Goal: Information Seeking & Learning: Learn about a topic

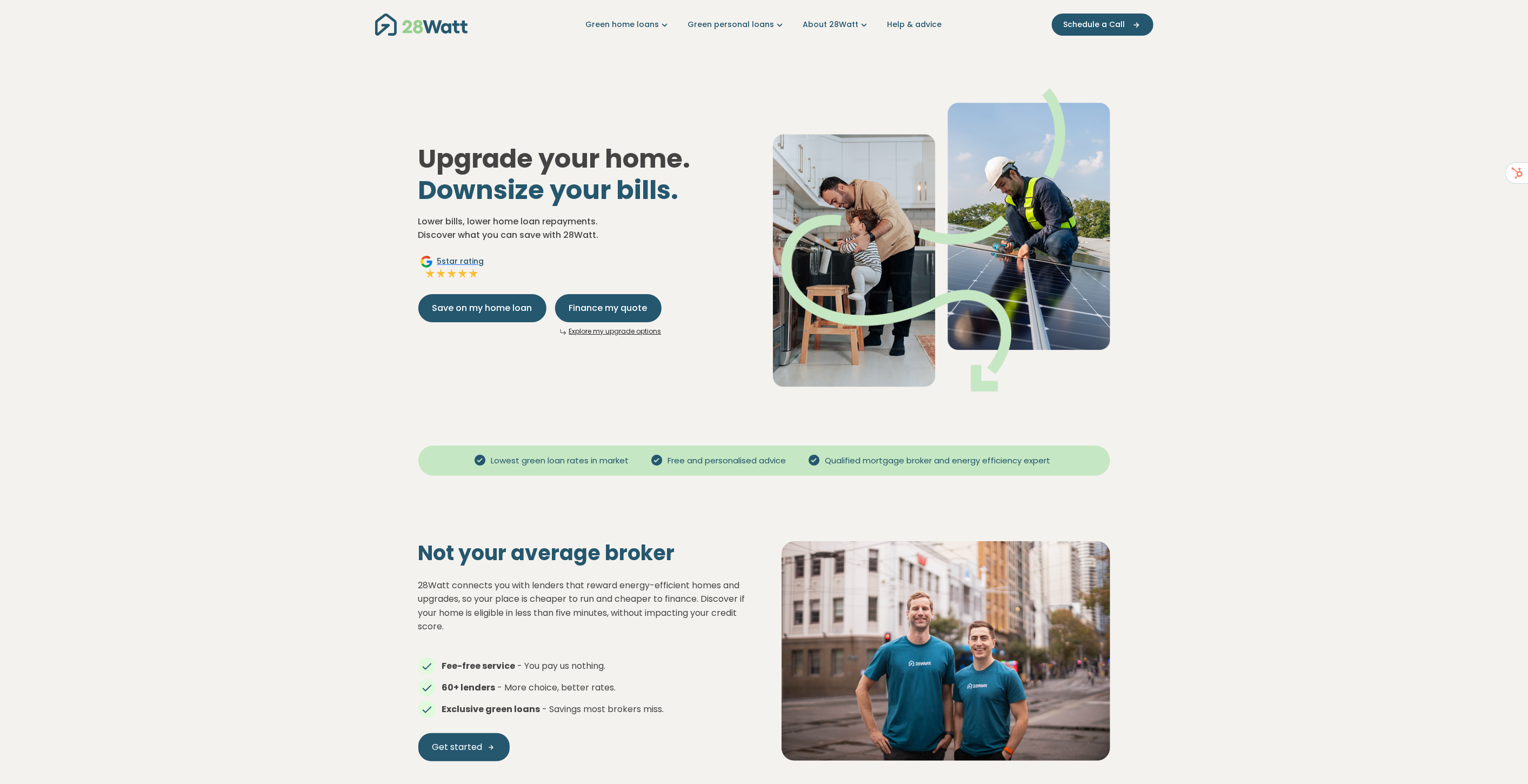
scroll to position [120, 0]
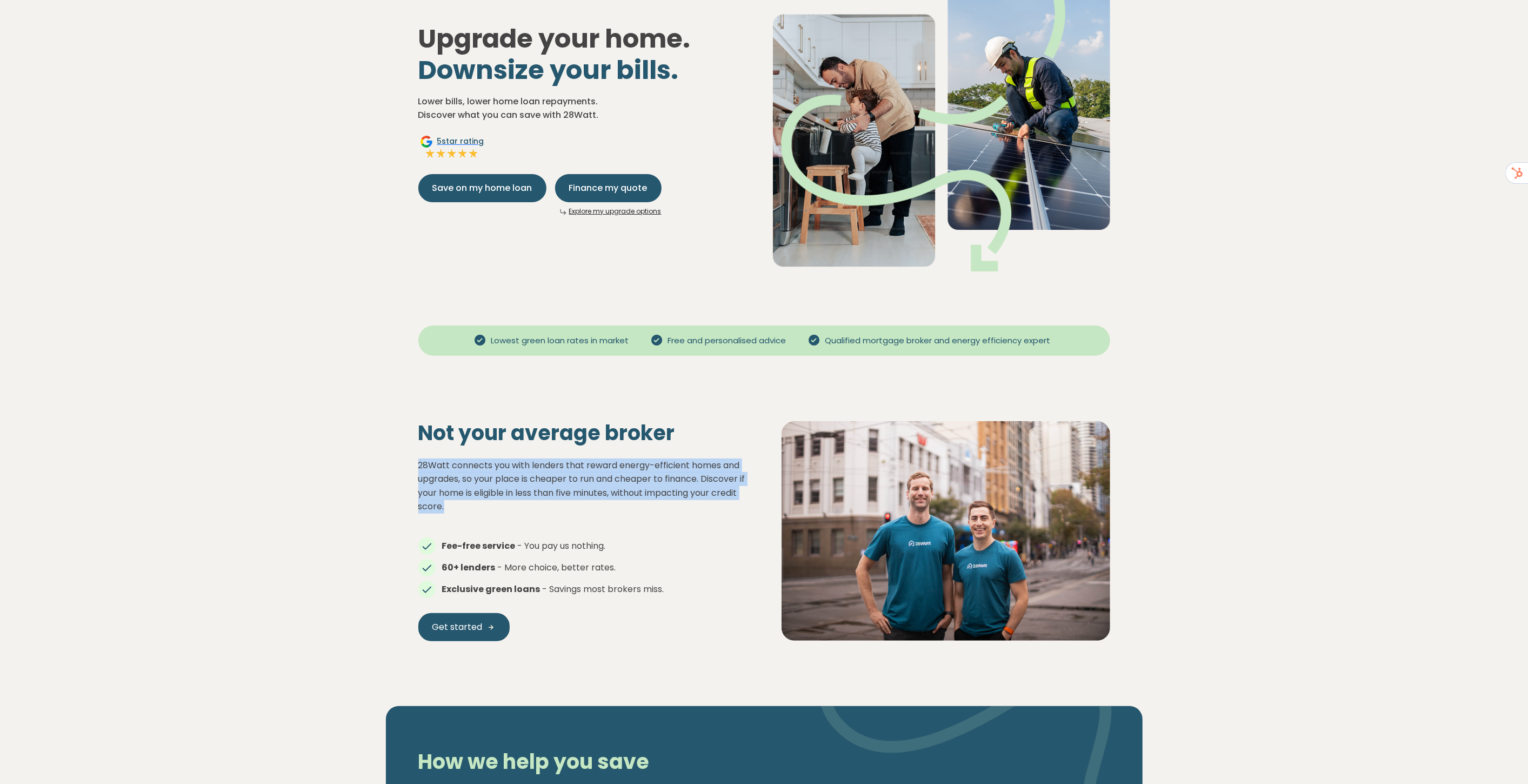
drag, startPoint x: 417, startPoint y: 462, endPoint x: 487, endPoint y: 503, distance: 81.1
click at [487, 503] on div "Not your average broker 28Watt connects you with lenders that reward energy-eff…" at bounding box center [582, 531] width 363 height 221
copy p "28Watt connects you with lenders that reward energy-efficient homes and upgrade…"
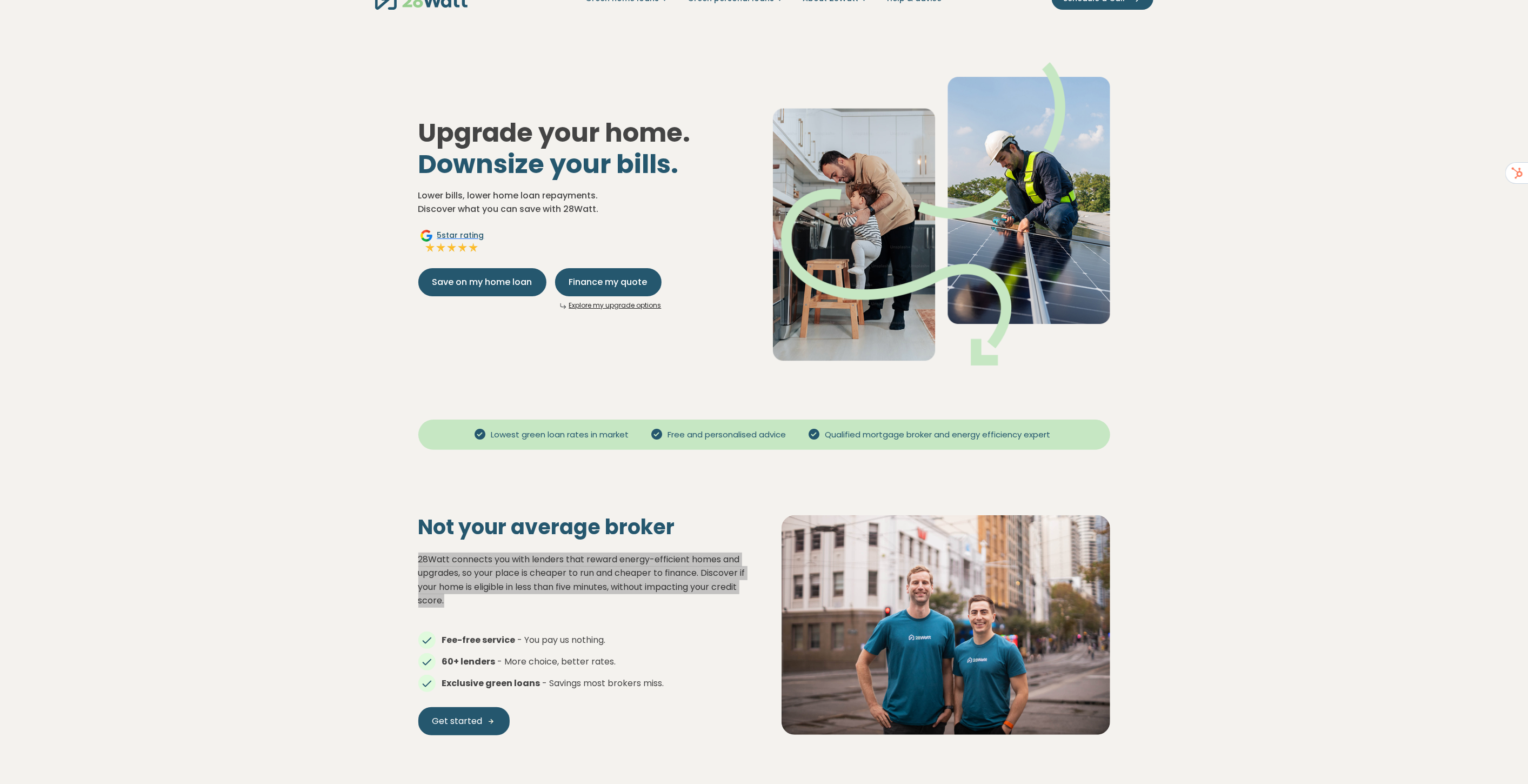
scroll to position [0, 0]
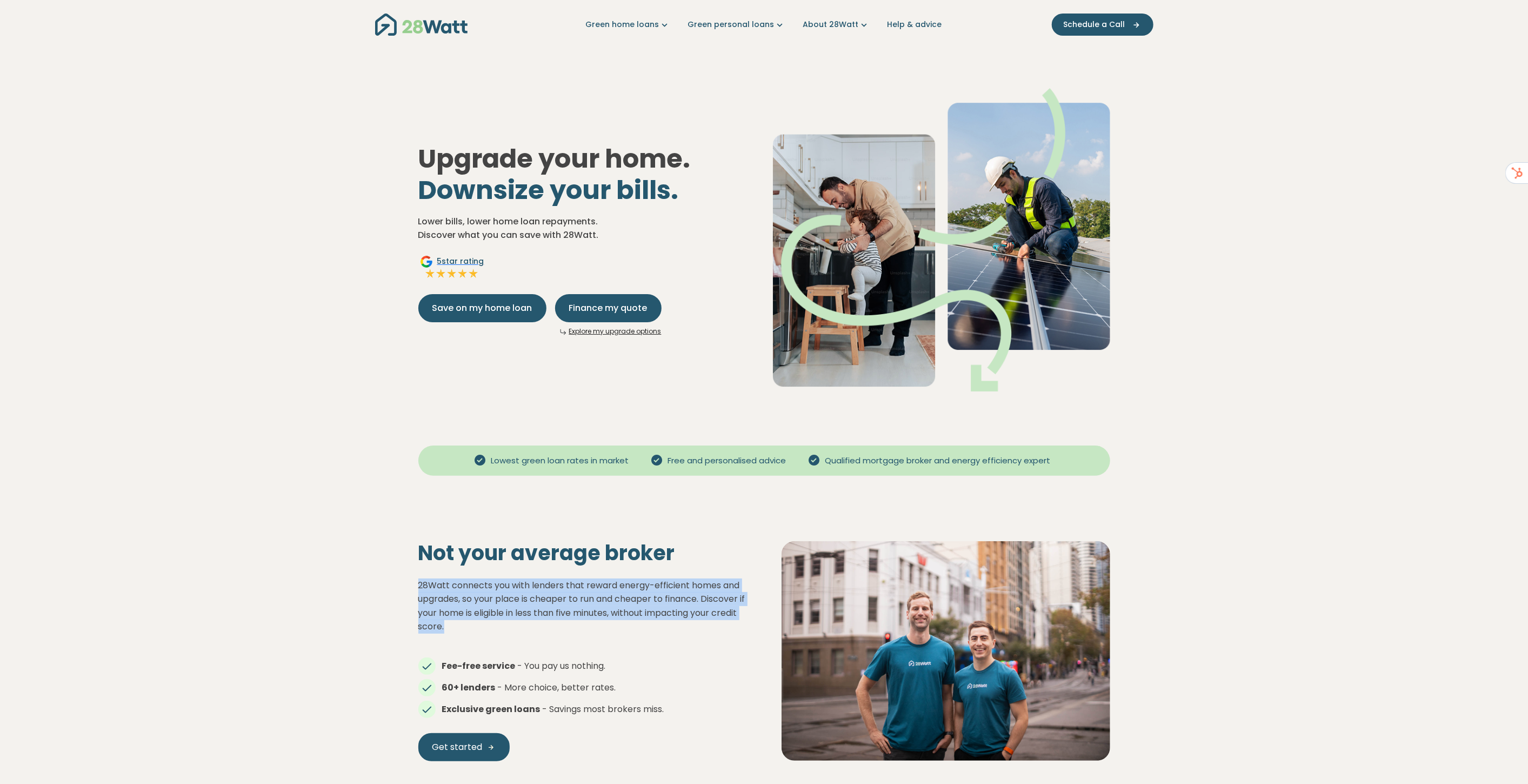
click at [619, 328] on link "Explore my upgrade options" at bounding box center [615, 331] width 92 height 9
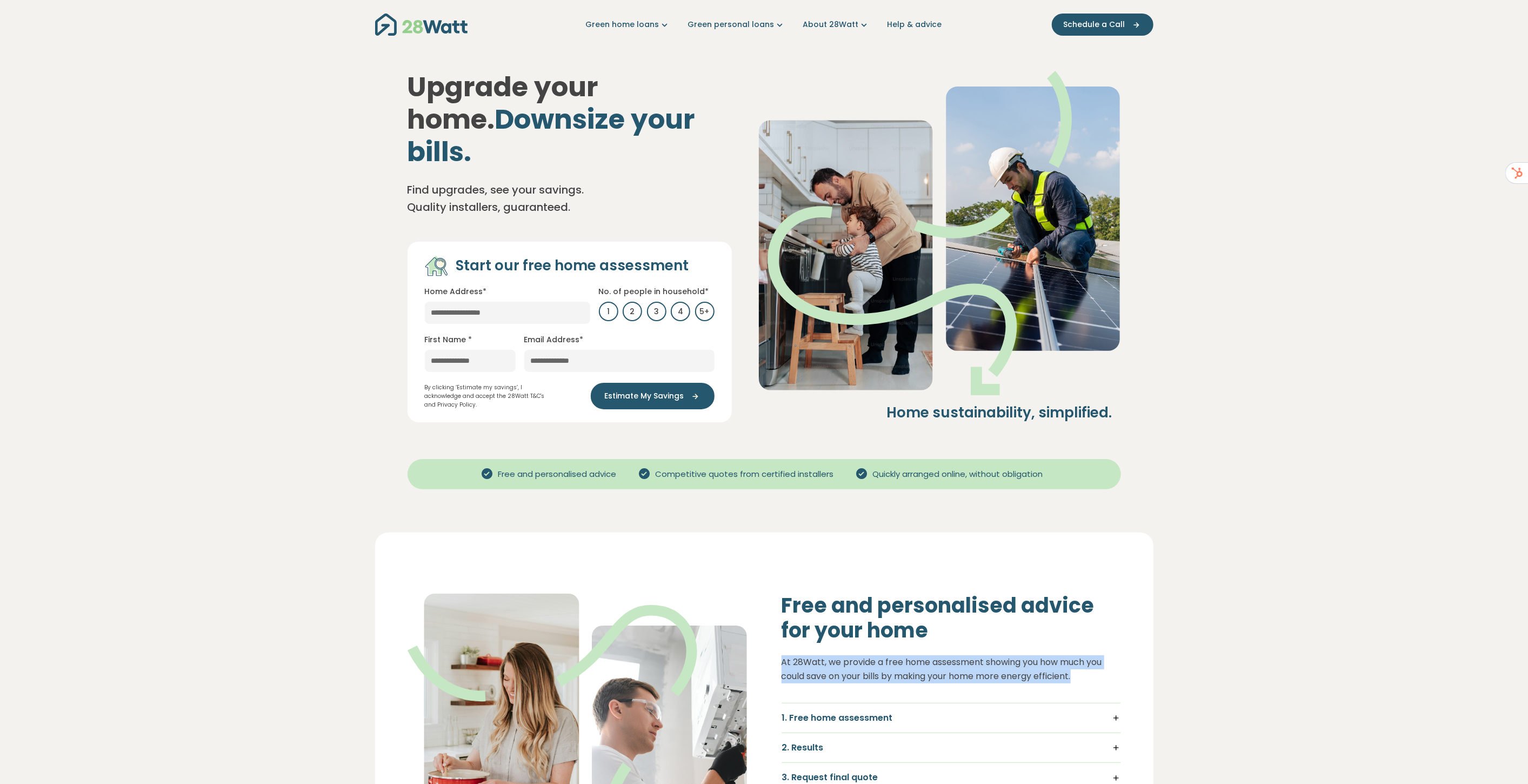
drag, startPoint x: 782, startPoint y: 626, endPoint x: 1094, endPoint y: 638, distance: 312.2
click at [1094, 655] on p "At 28Watt, we provide a free home assessment showing you how much you could sav…" at bounding box center [951, 668] width 339 height 27
copy p "At 28Watt, we provide a free home assessment showing you how much you could sav…"
click at [653, 24] on link "Green home loans" at bounding box center [628, 25] width 85 height 12
click at [621, 59] on link "Get started" at bounding box center [627, 62] width 92 height 20
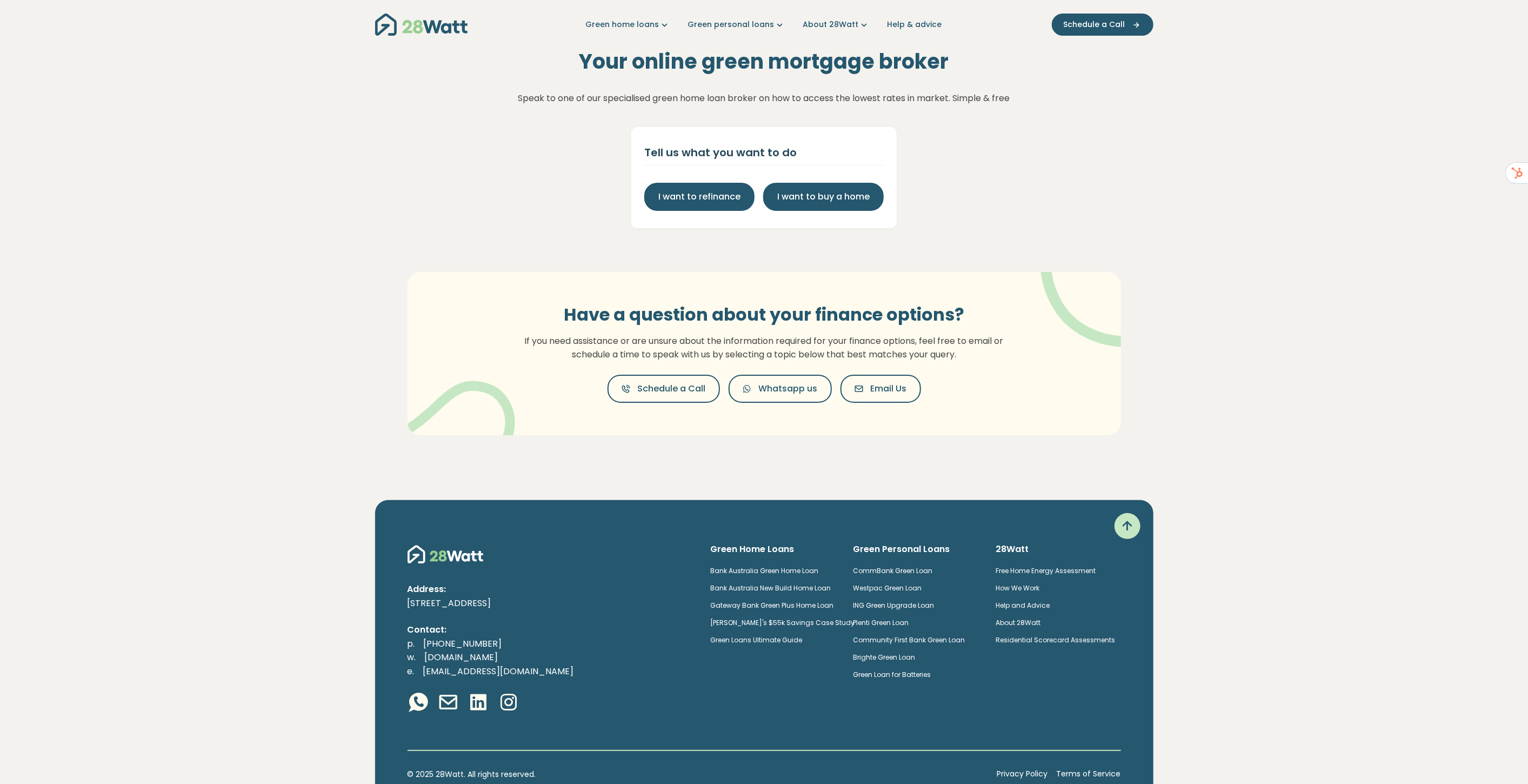
click at [400, 22] on img "Main navigation" at bounding box center [421, 24] width 92 height 22
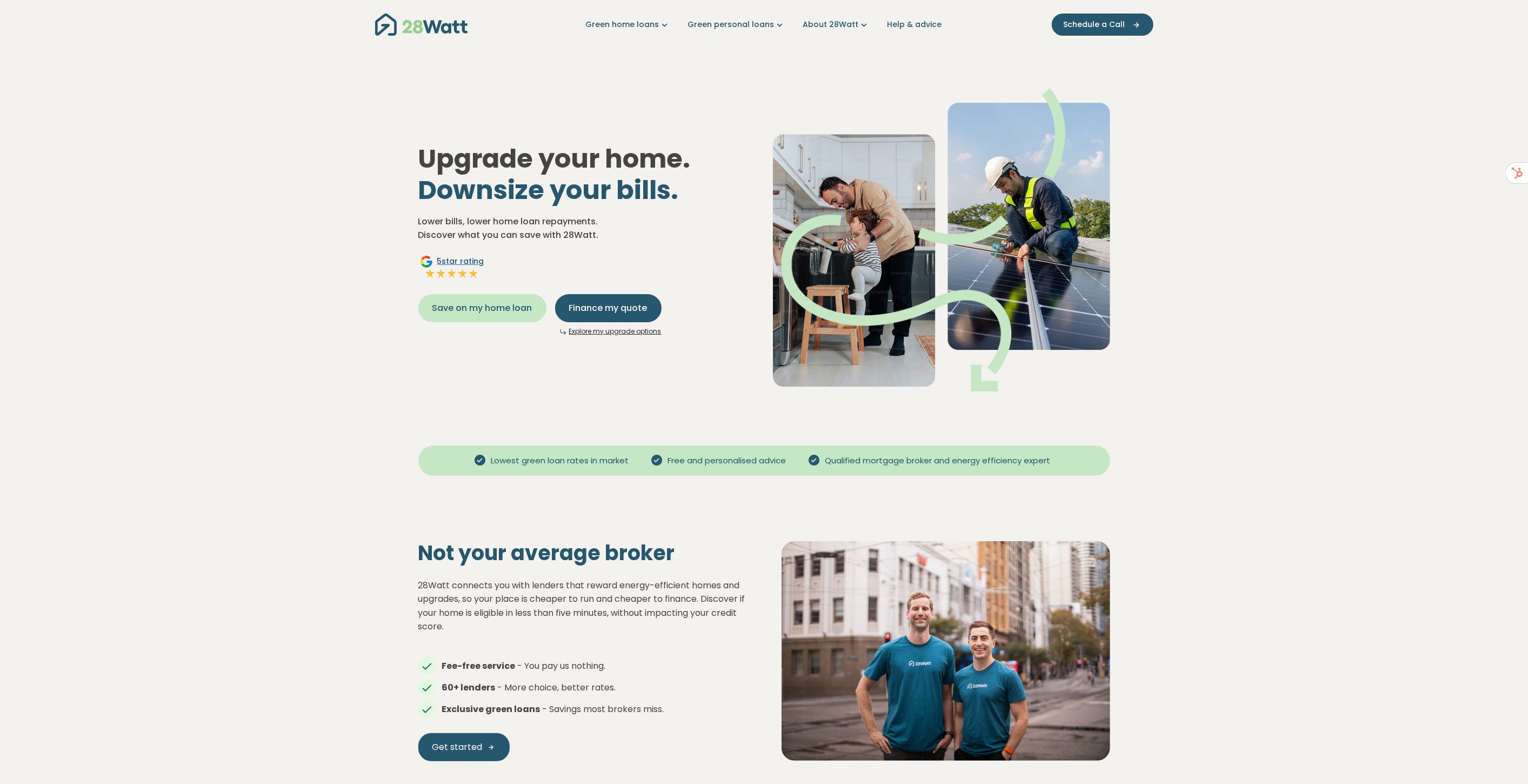
click at [483, 297] on button "Save on my home loan" at bounding box center [482, 308] width 128 height 28
click at [483, 309] on span "Save on my home loan" at bounding box center [482, 308] width 100 height 13
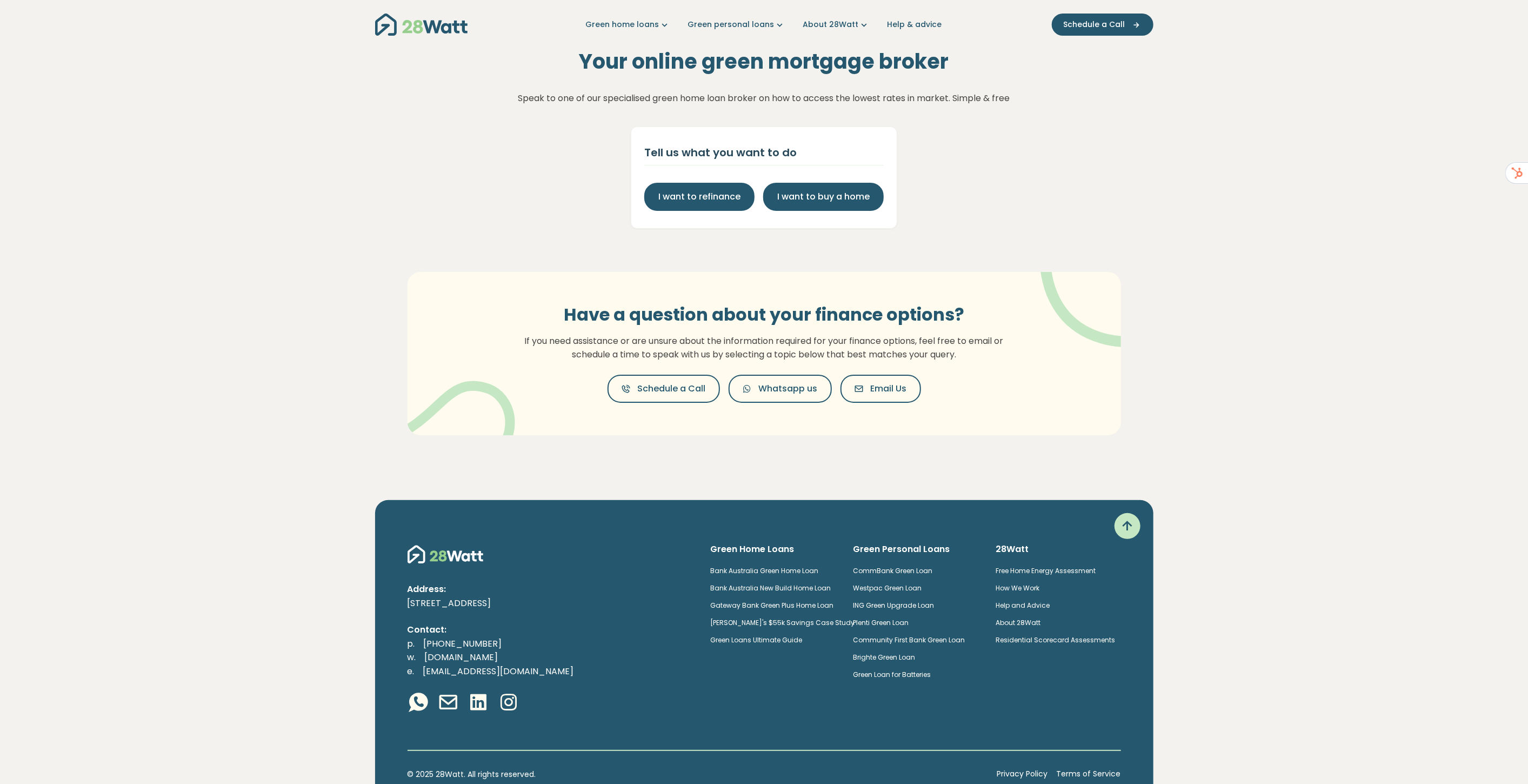
click at [443, 30] on img "Main navigation" at bounding box center [421, 24] width 92 height 22
click at [427, 19] on img "Main navigation" at bounding box center [421, 24] width 92 height 22
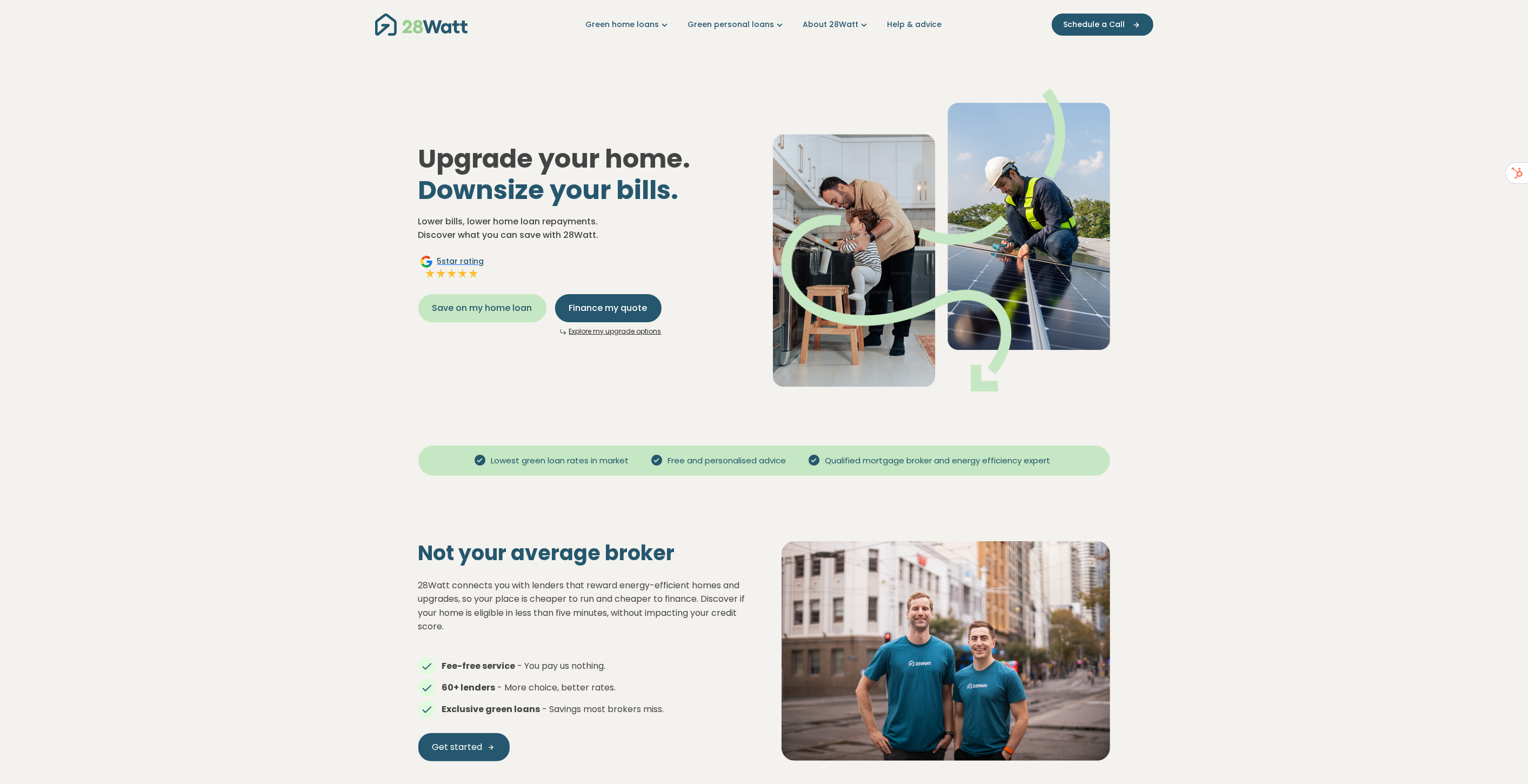
click at [483, 307] on span "Save on my home loan" at bounding box center [482, 308] width 100 height 13
click at [668, 22] on icon "Main navigation" at bounding box center [666, 25] width 12 height 12
click at [633, 84] on link "Learn more" at bounding box center [627, 82] width 92 height 20
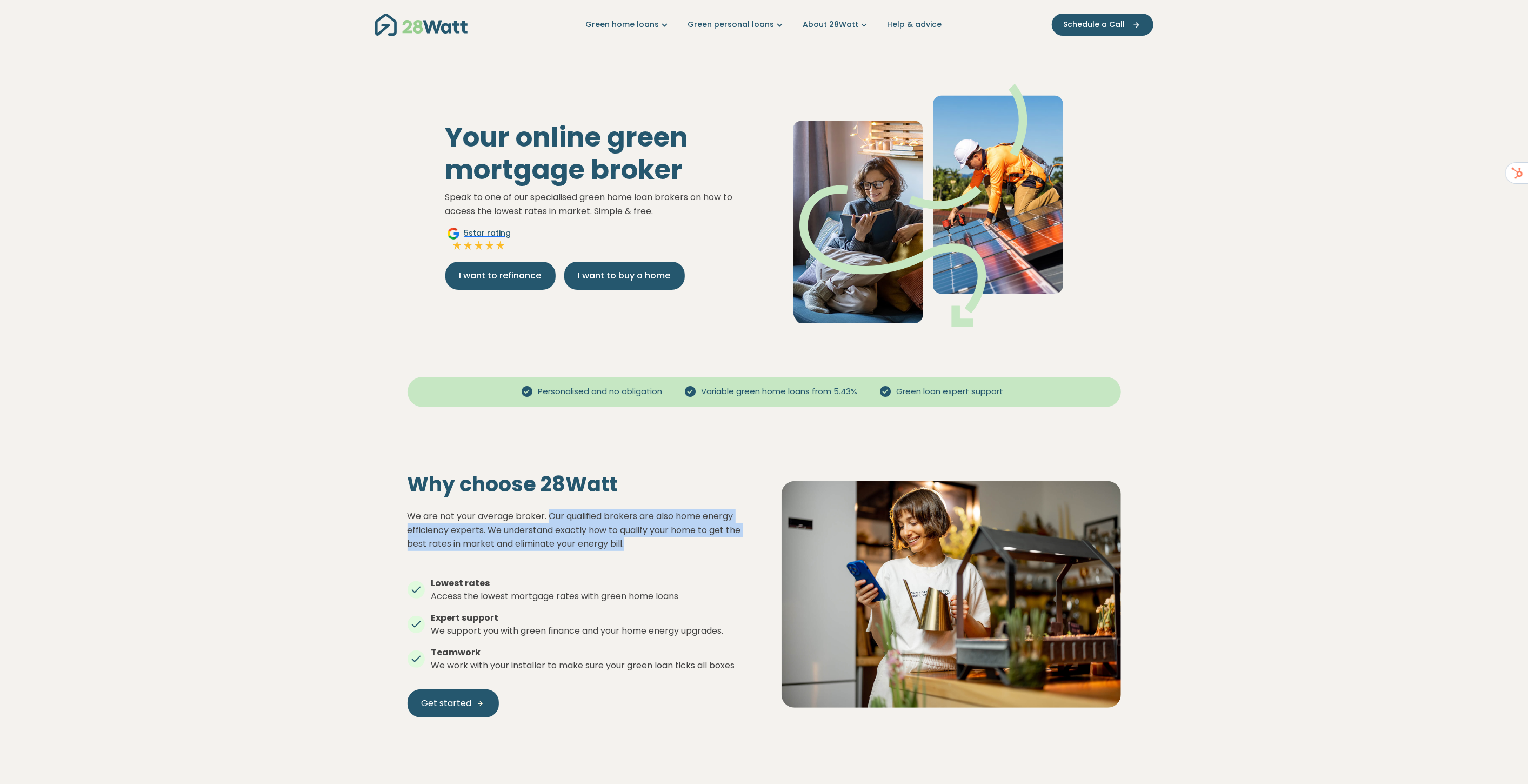
drag, startPoint x: 626, startPoint y: 545, endPoint x: 549, endPoint y: 517, distance: 81.9
click at [549, 517] on p "We are not your average broker. Our qualified brokers are also home energy effi…" at bounding box center [577, 530] width 339 height 42
copy p "Our qualified brokers are also home energy efficiency experts. We understand ex…"
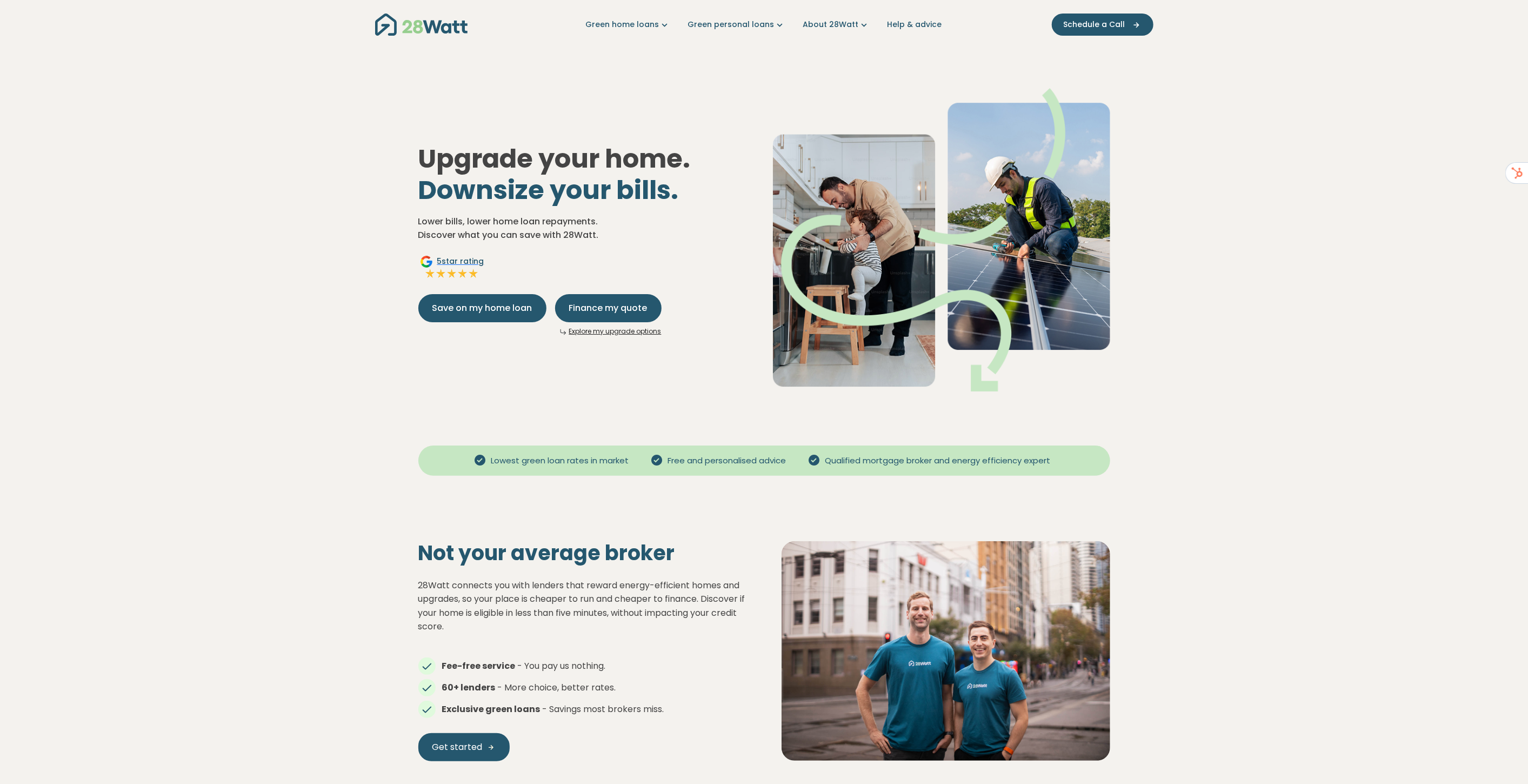
click at [604, 332] on link "Explore my upgrade options" at bounding box center [615, 331] width 92 height 9
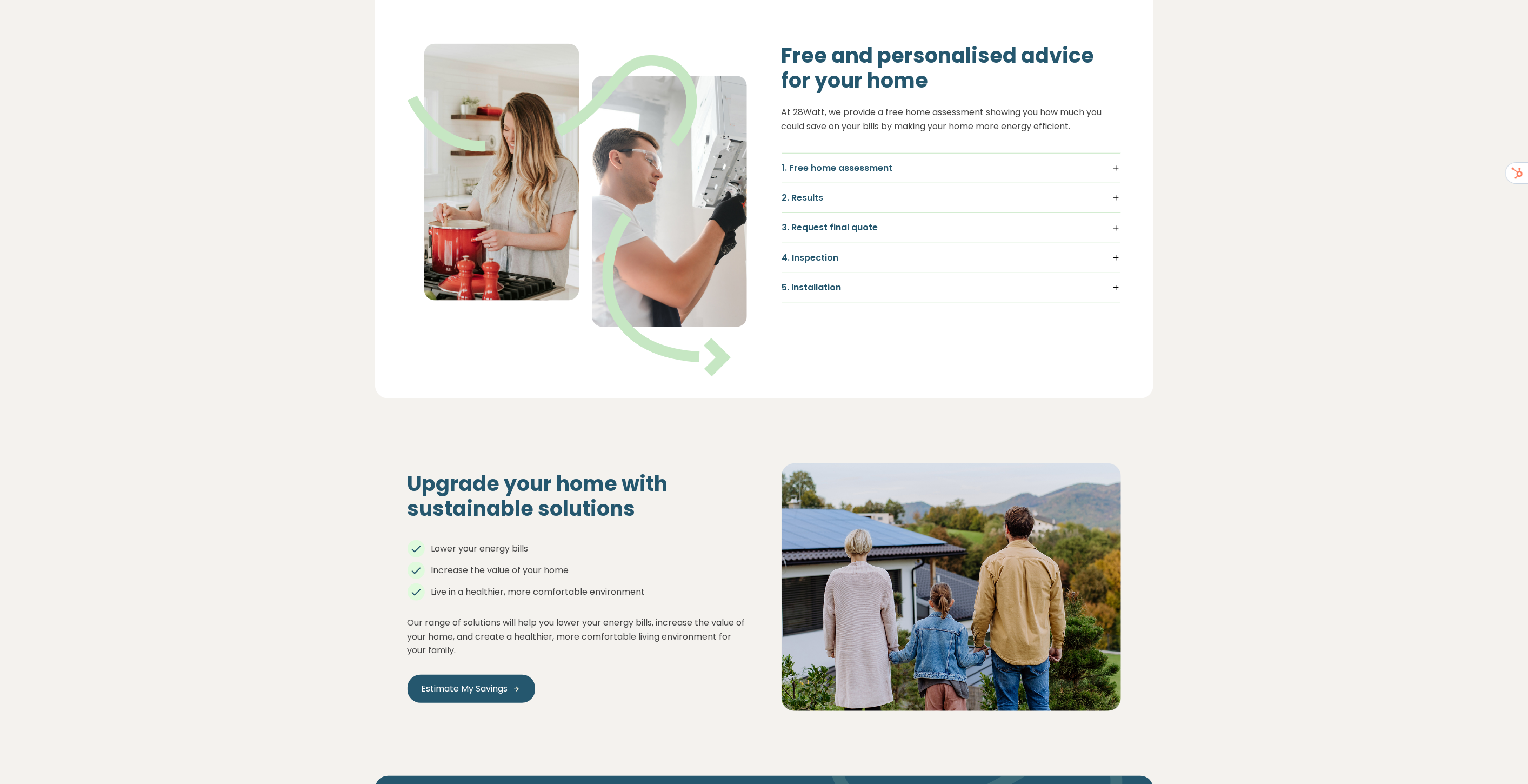
scroll to position [601, 0]
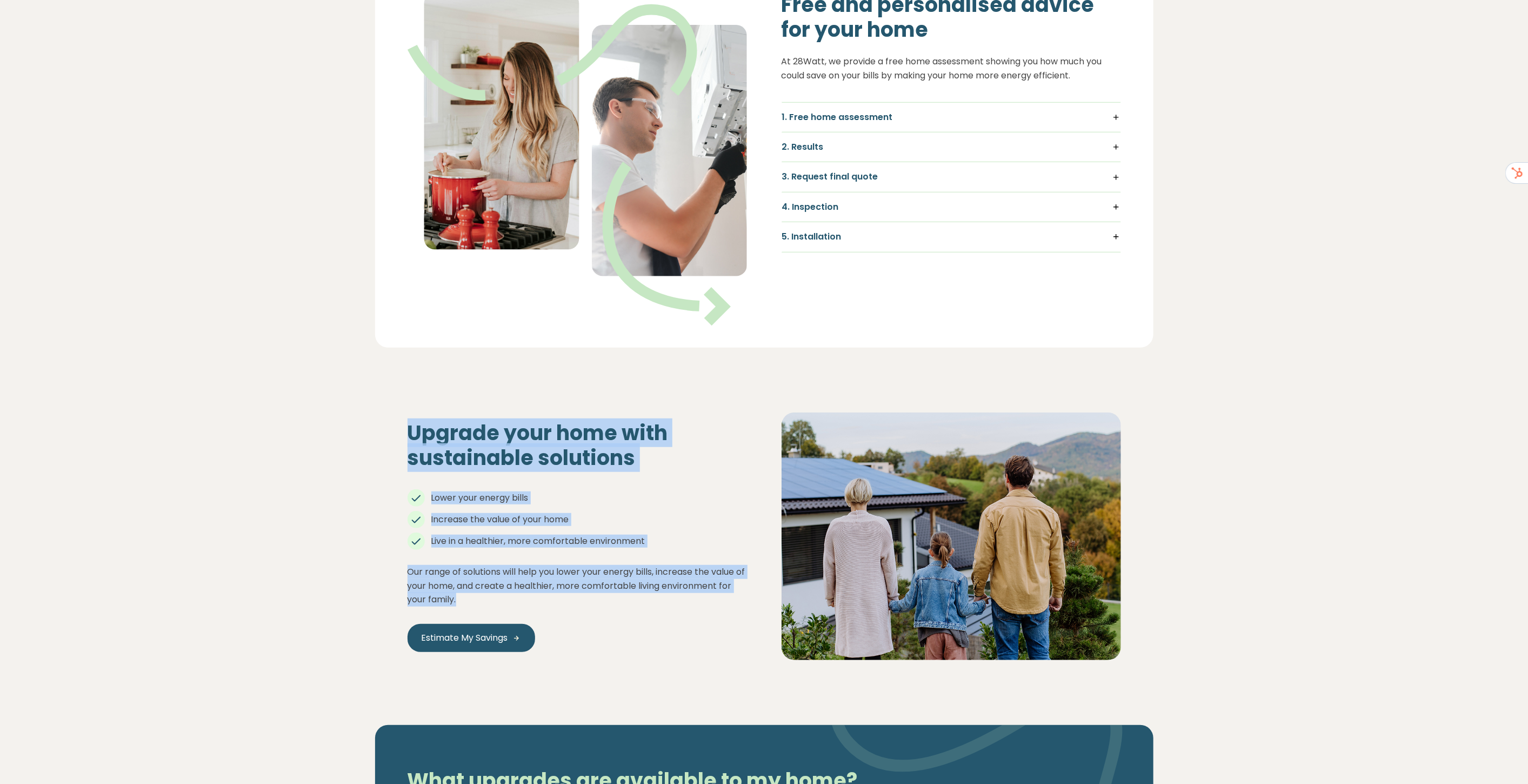
drag, startPoint x: 407, startPoint y: 395, endPoint x: 473, endPoint y: 570, distance: 187.0
click at [473, 570] on div "Upgrade your home with sustainable solutions Lower your energy bills Increase t…" at bounding box center [577, 537] width 374 height 232
copy div "Upgrade your home with sustainable solutions Lower your energy bills Increase t…"
